Goal: Transaction & Acquisition: Purchase product/service

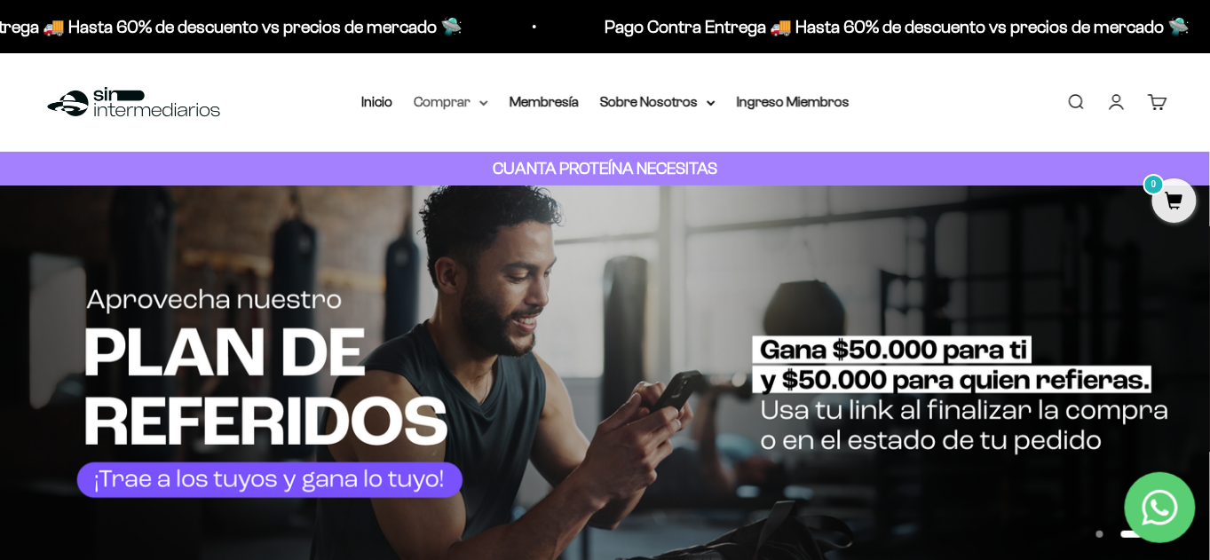
click at [441, 114] on summary "Comprar" at bounding box center [451, 102] width 75 height 23
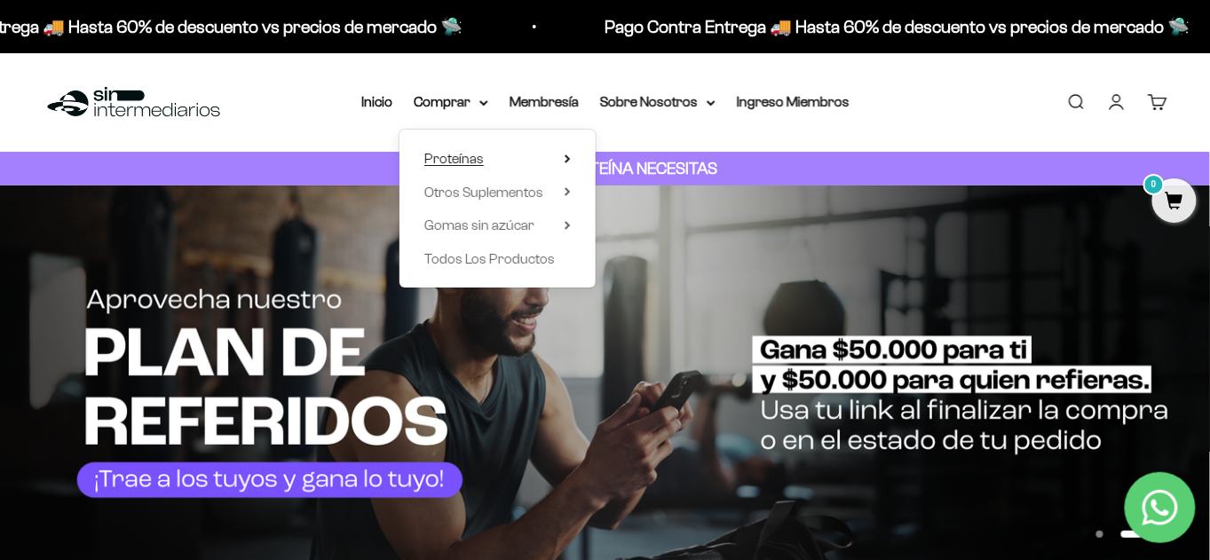
click at [476, 170] on summary "Proteínas" at bounding box center [497, 158] width 146 height 23
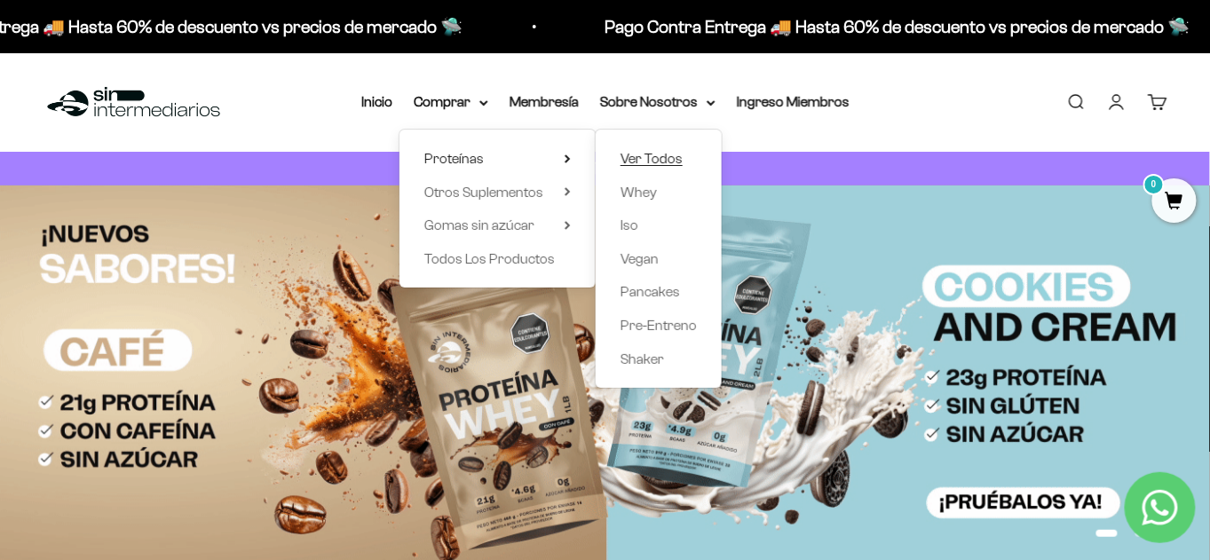
click at [667, 166] on span "Ver Todos" at bounding box center [651, 158] width 62 height 15
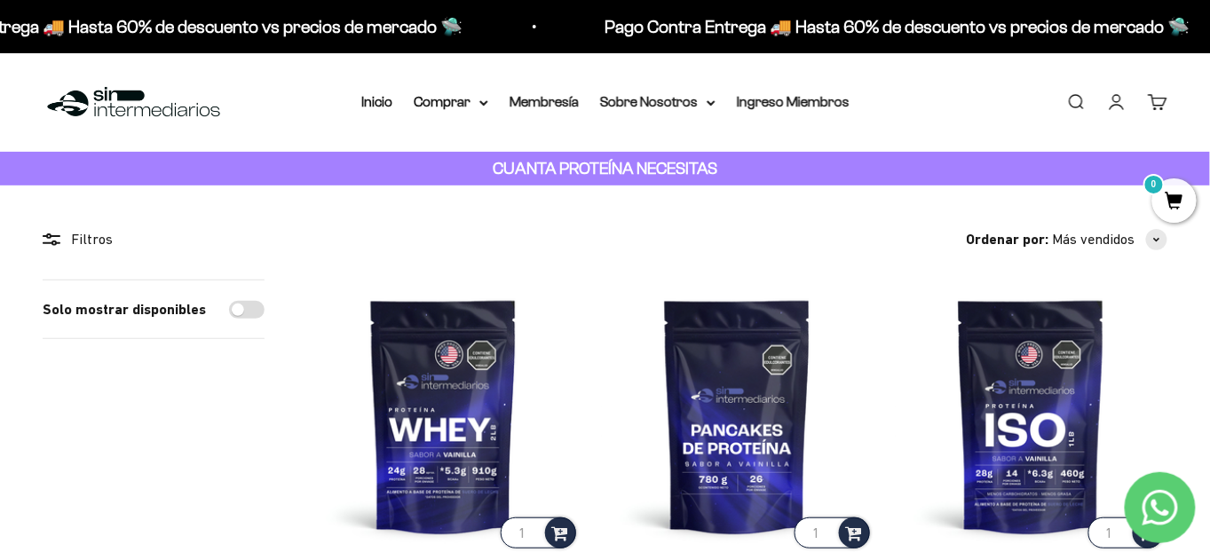
click at [468, 114] on nav "Inicio Comprar Proteínas Ver Todos Whey Iso Vegan" at bounding box center [605, 102] width 488 height 23
click at [434, 114] on summary "Comprar" at bounding box center [451, 102] width 75 height 23
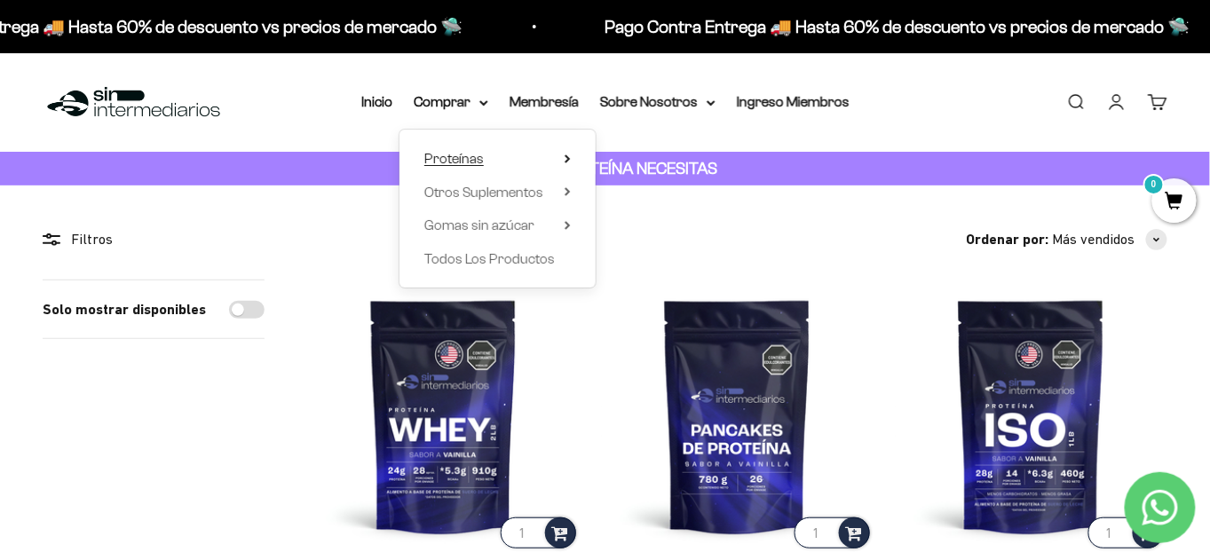
click at [553, 170] on summary "Proteínas" at bounding box center [497, 158] width 146 height 23
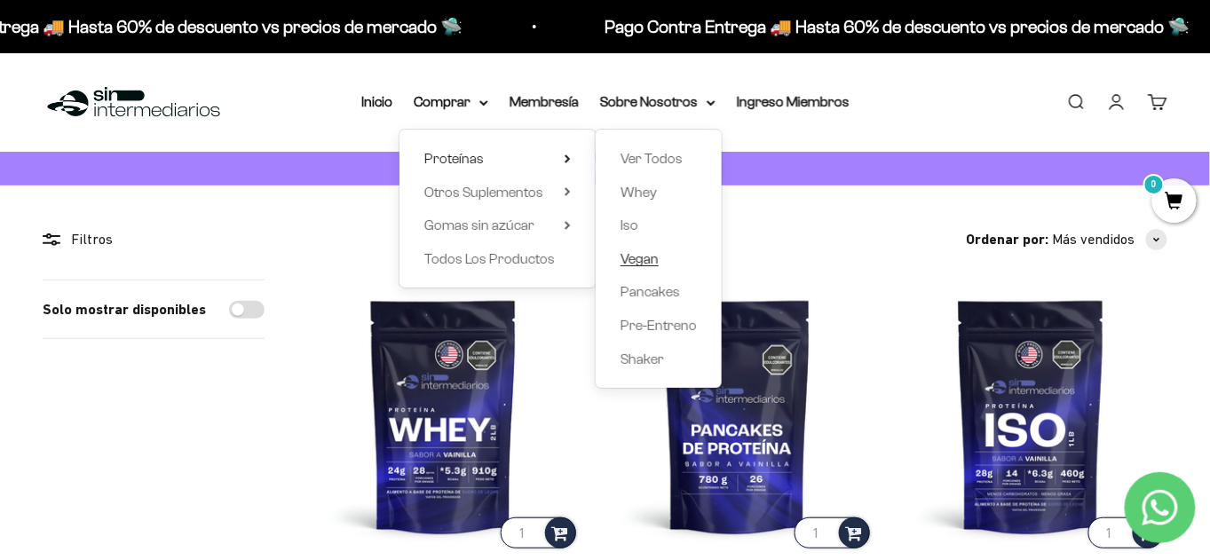
click at [659, 266] on span "Vegan" at bounding box center [639, 258] width 38 height 15
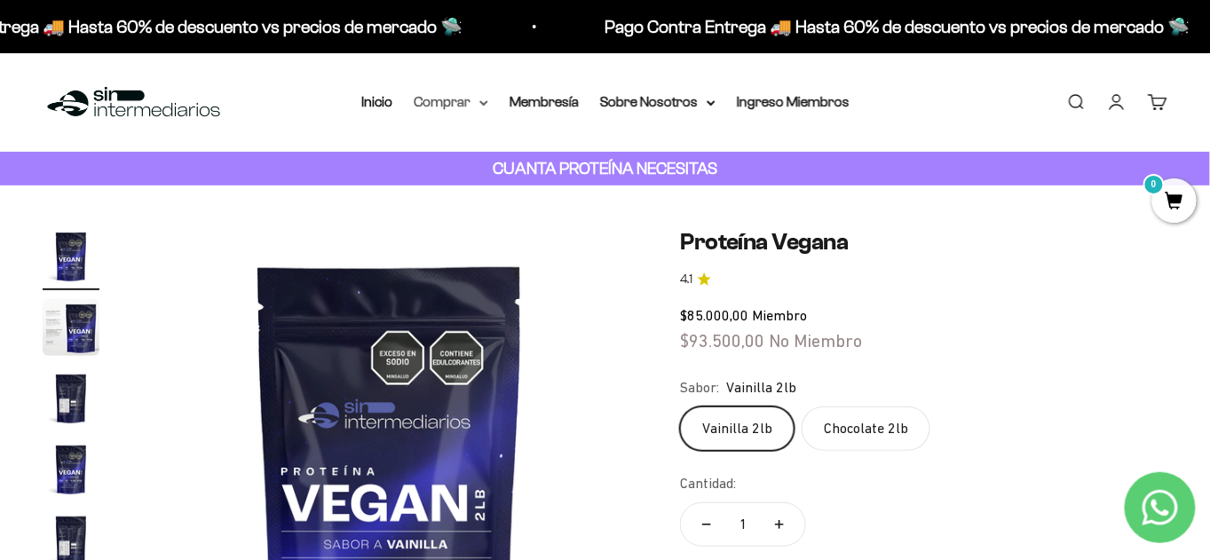
click at [431, 114] on summary "Comprar" at bounding box center [451, 102] width 75 height 23
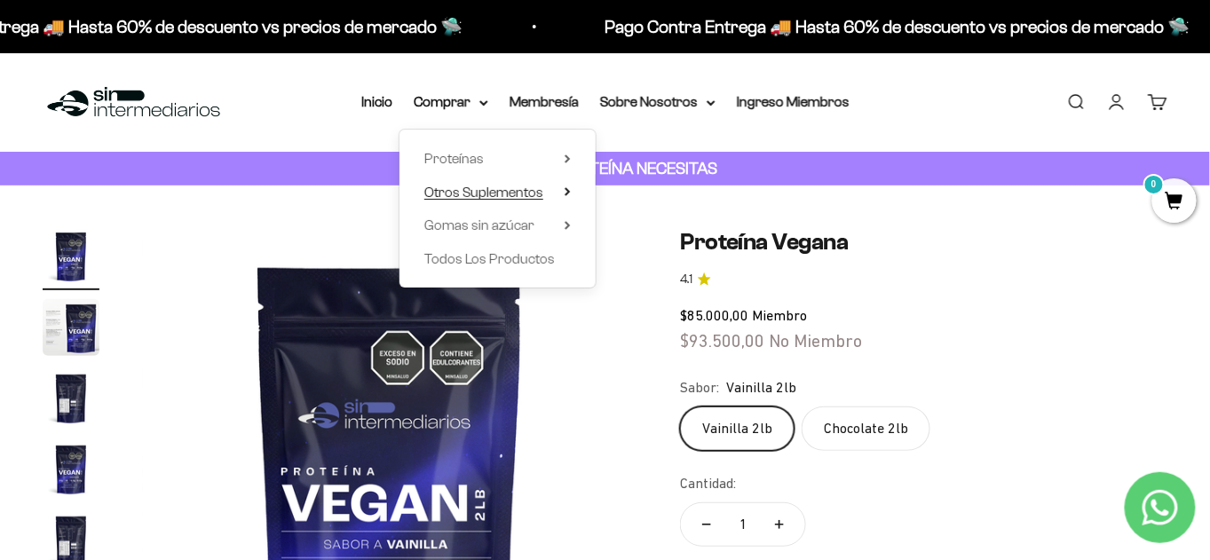
click at [521, 200] on span "Otros Suplementos" at bounding box center [483, 192] width 119 height 15
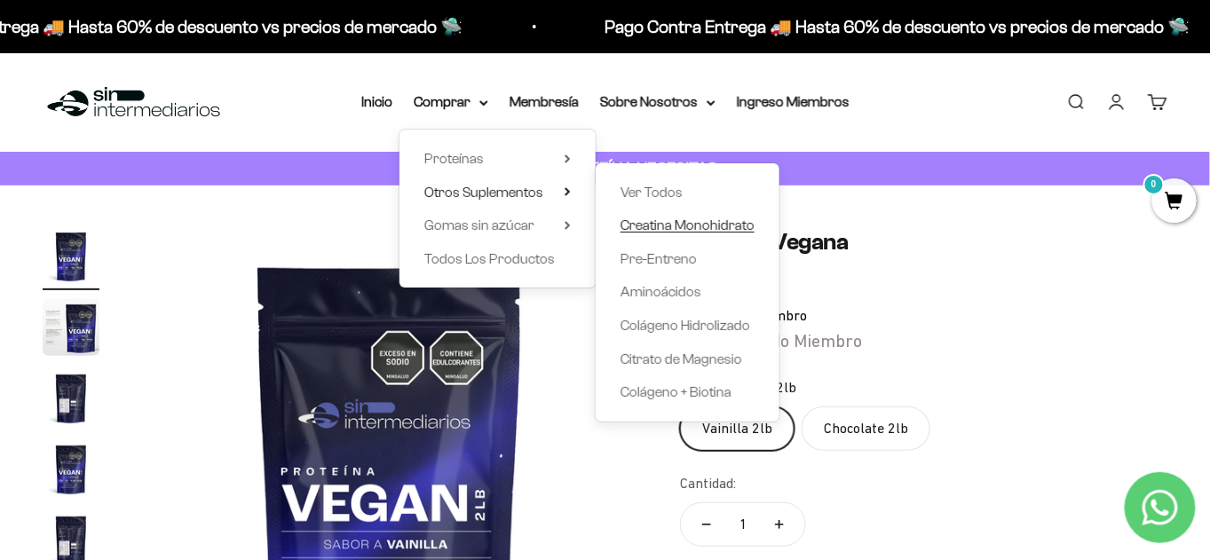
click at [653, 233] on span "Creatina Monohidrato" at bounding box center [687, 224] width 134 height 15
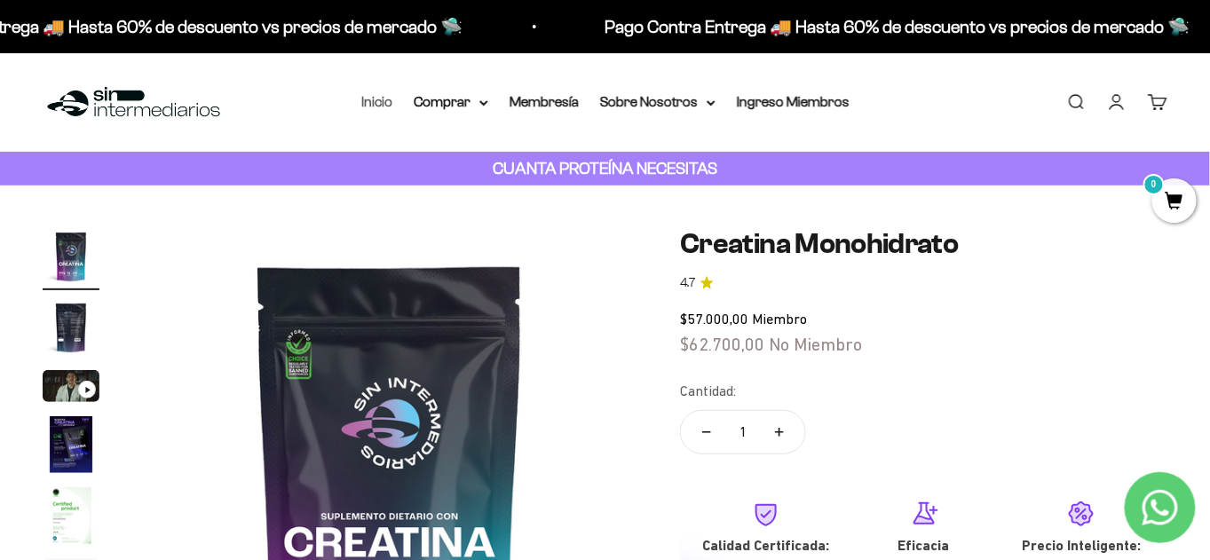
click at [361, 109] on link "Inicio" at bounding box center [376, 101] width 31 height 15
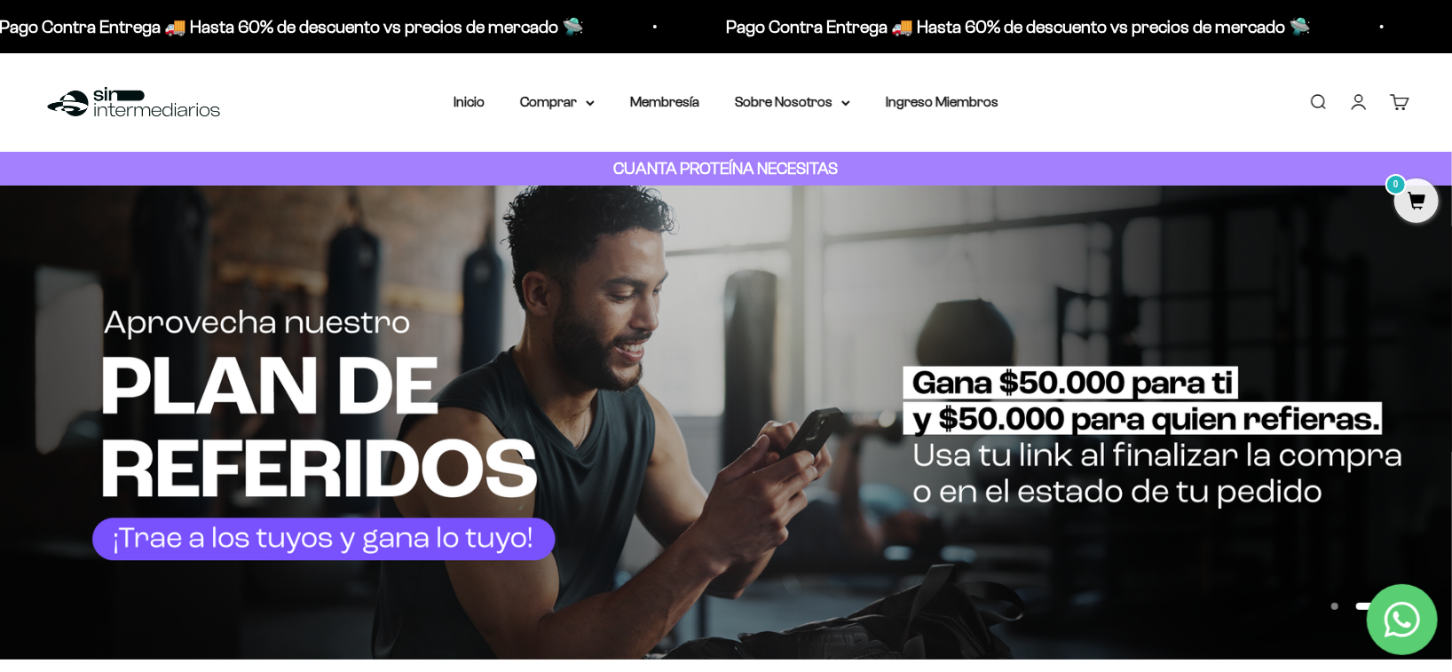
drag, startPoint x: 1192, startPoint y: 0, endPoint x: 798, endPoint y: 144, distance: 419.5
click at [798, 144] on div "Menú [GEOGRAPHIC_DATA] Inicio Comprar Proteínas Ver Todos Whey Iso Vegan Pancak…" at bounding box center [726, 102] width 1452 height 99
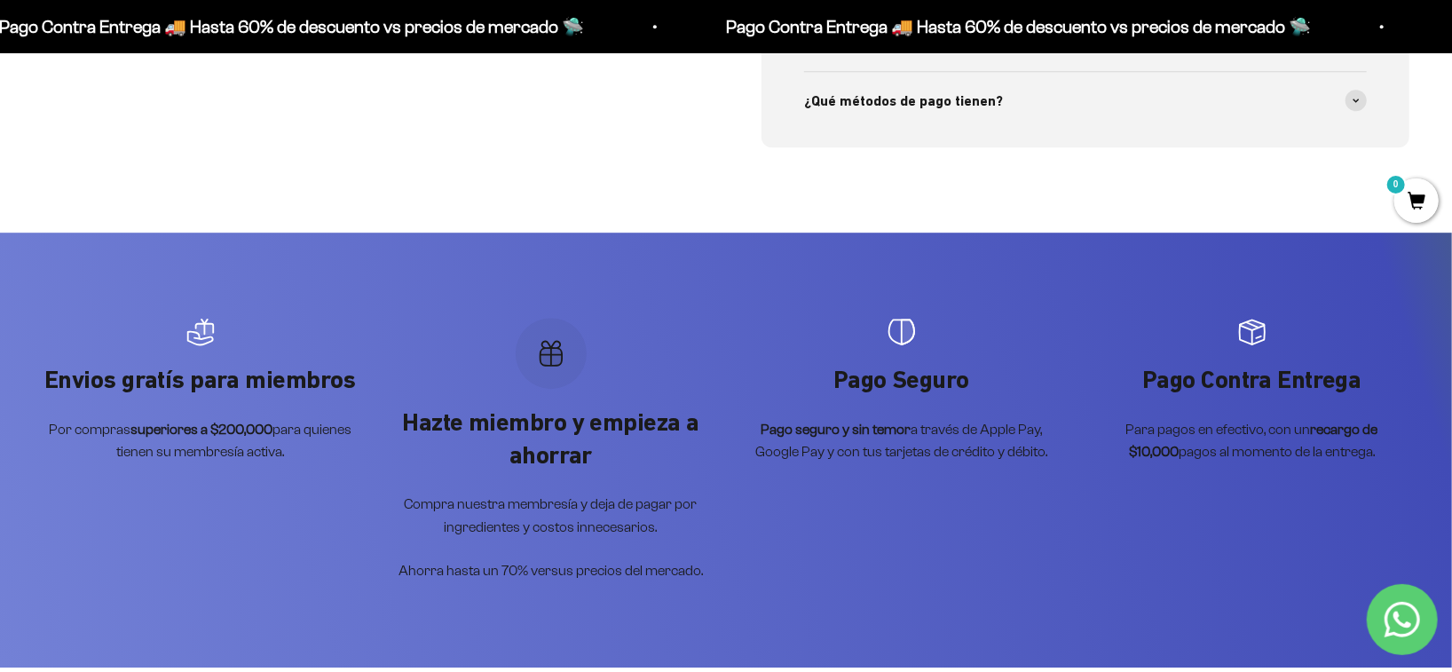
scroll to position [7072, 0]
